Goal: Use online tool/utility: Utilize a website feature to perform a specific function

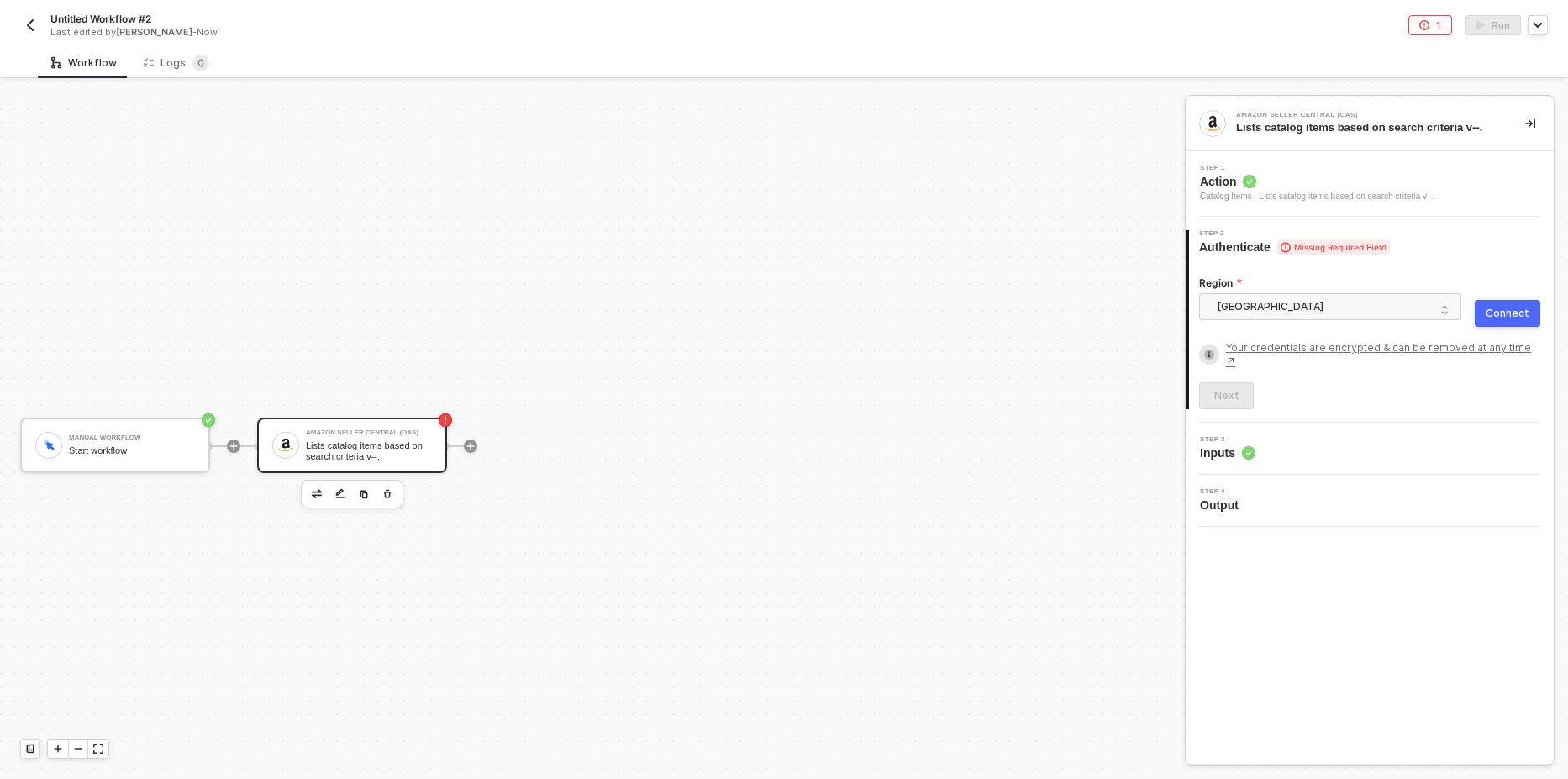
scroll to position [31, 0]
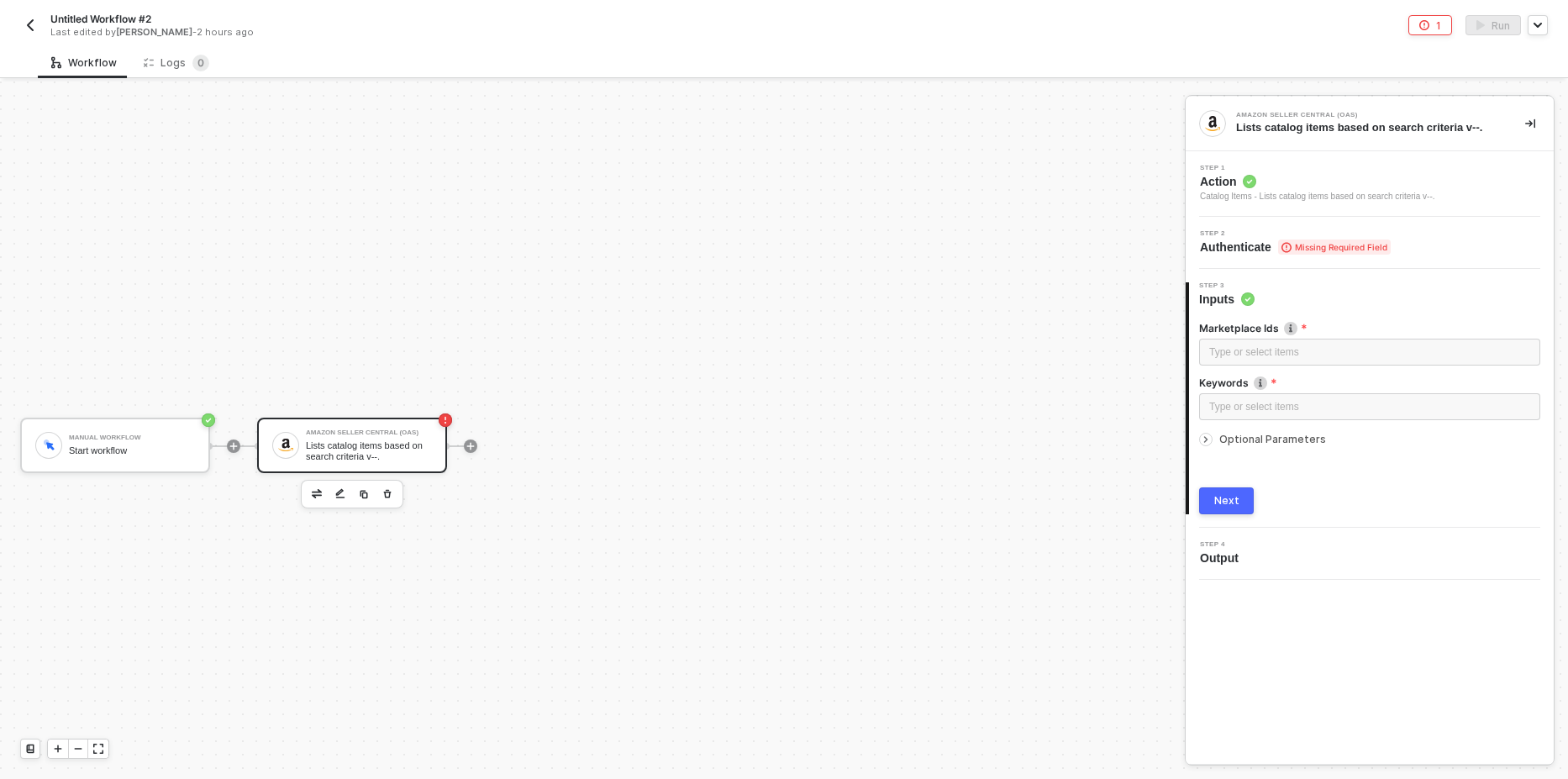
scroll to position [31, 0]
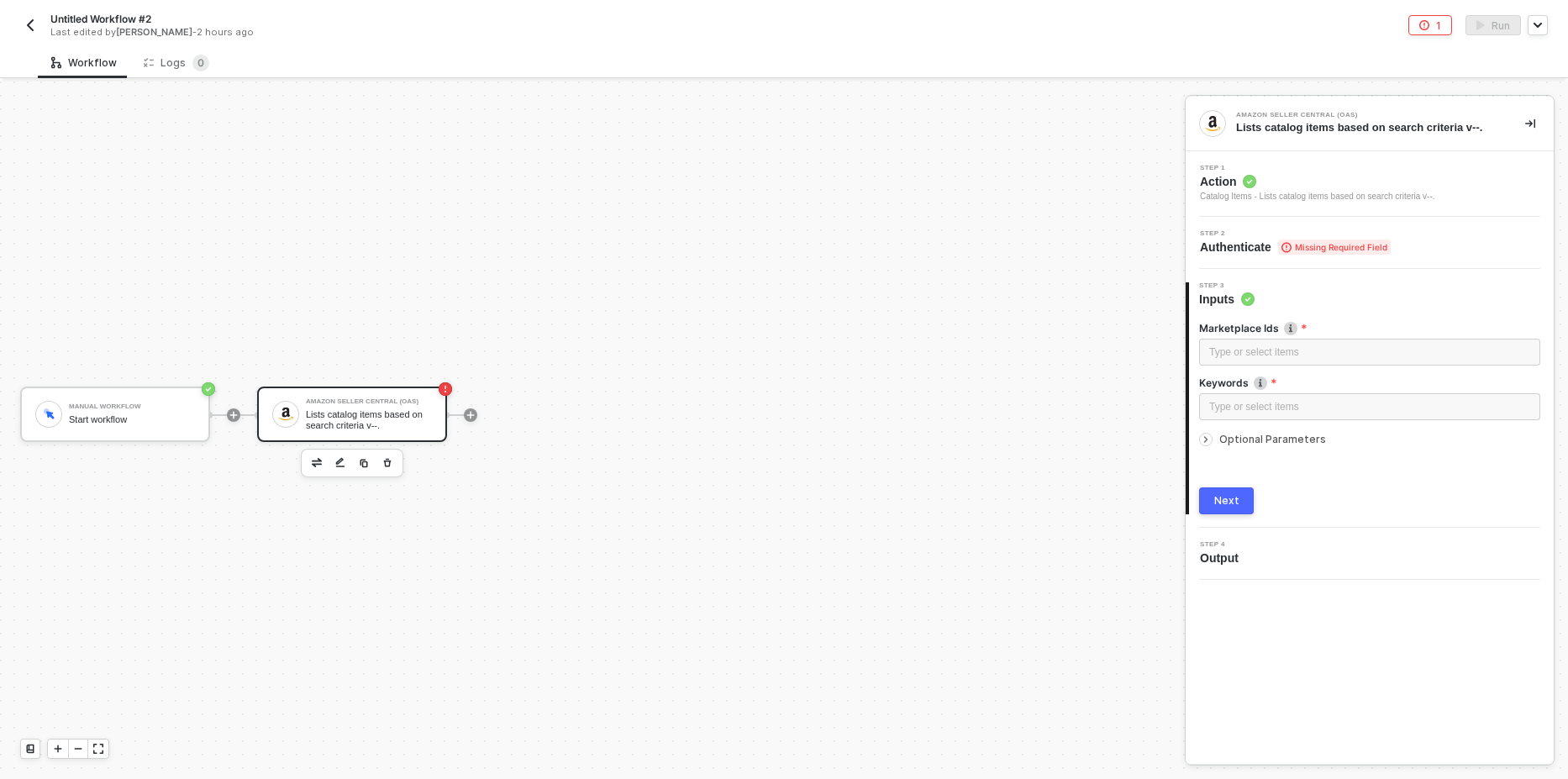
click at [1334, 240] on span "Missing Required Field" at bounding box center [1334, 247] width 113 height 15
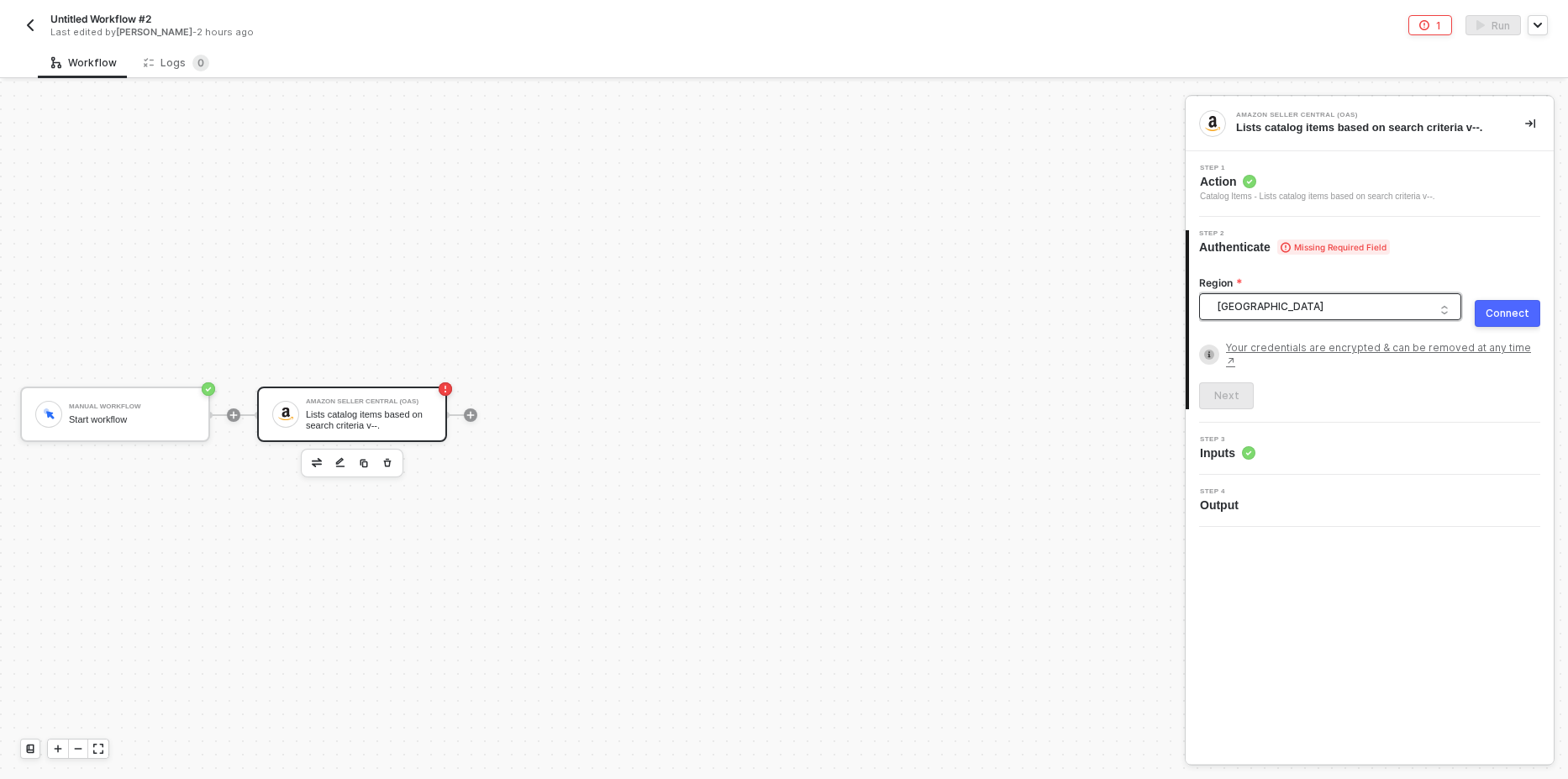
click at [1272, 306] on span "[GEOGRAPHIC_DATA]" at bounding box center [1334, 306] width 234 height 25
click at [1017, 356] on div "Manual Workflow Start workflow Amazon Seller Central (OAS) Lists catalog items …" at bounding box center [588, 415] width 1176 height 729
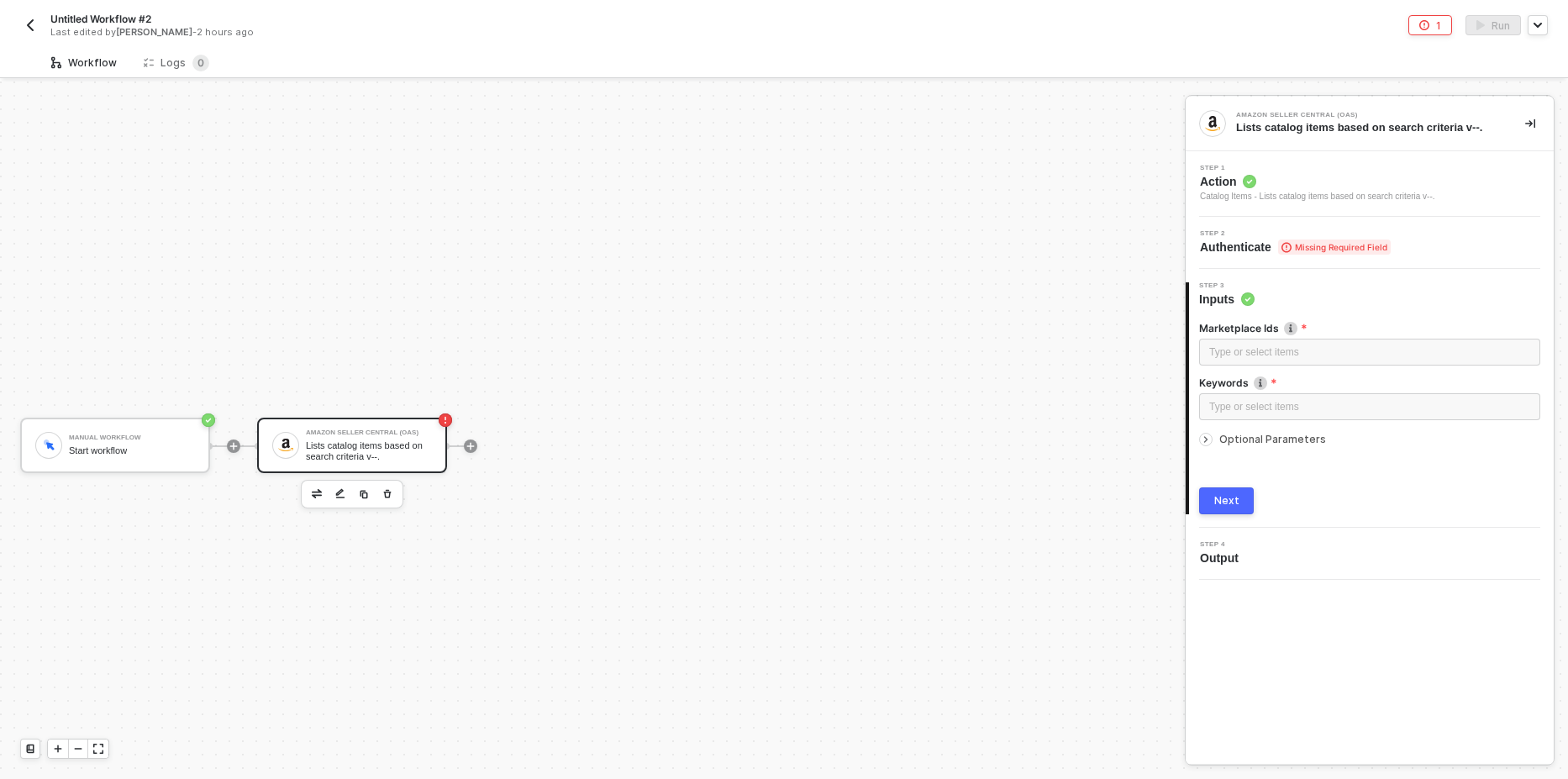
scroll to position [31, 0]
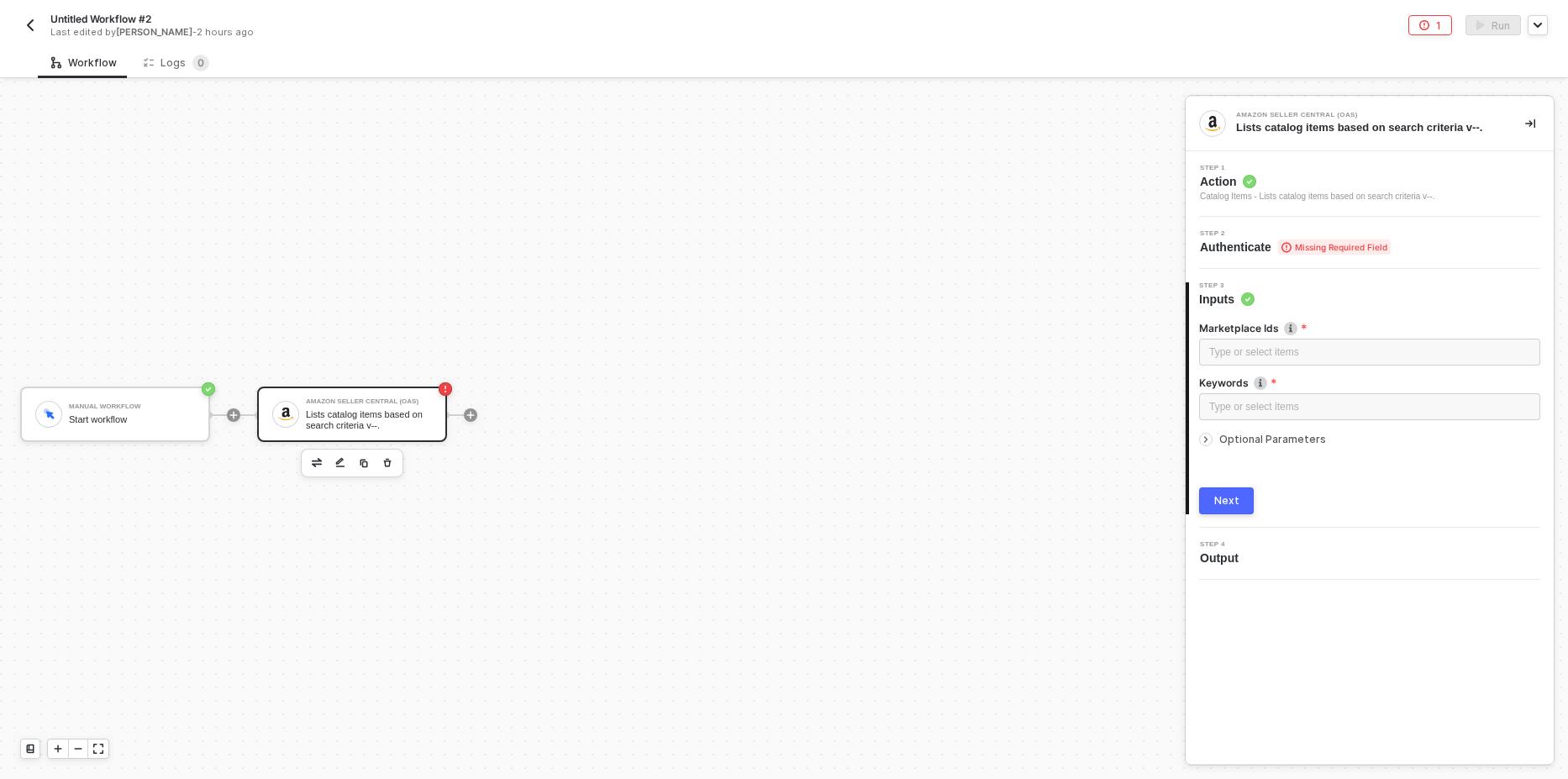
click at [1270, 250] on span "Authenticate Missing Required Field" at bounding box center [1296, 247] width 191 height 17
